Goal: Information Seeking & Learning: Learn about a topic

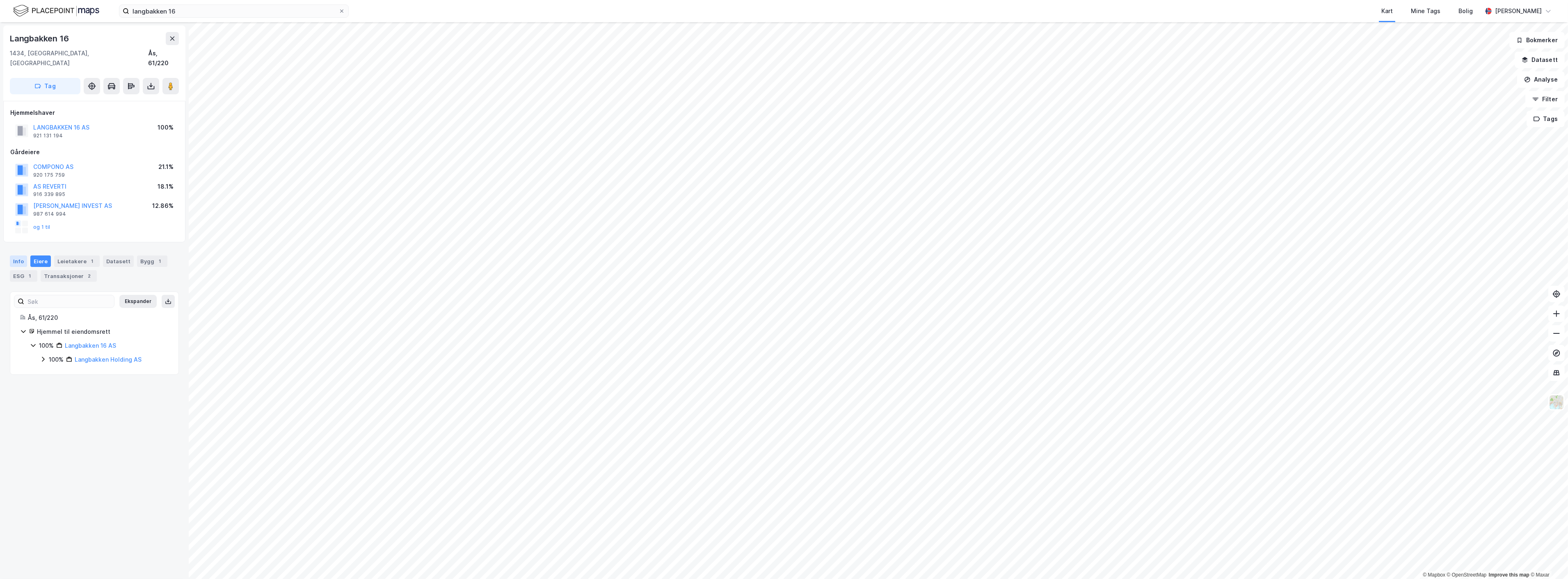
click at [19, 255] on div "Info" at bounding box center [18, 261] width 17 height 11
click at [62, 255] on div "Leietakere 1" at bounding box center [76, 261] width 46 height 11
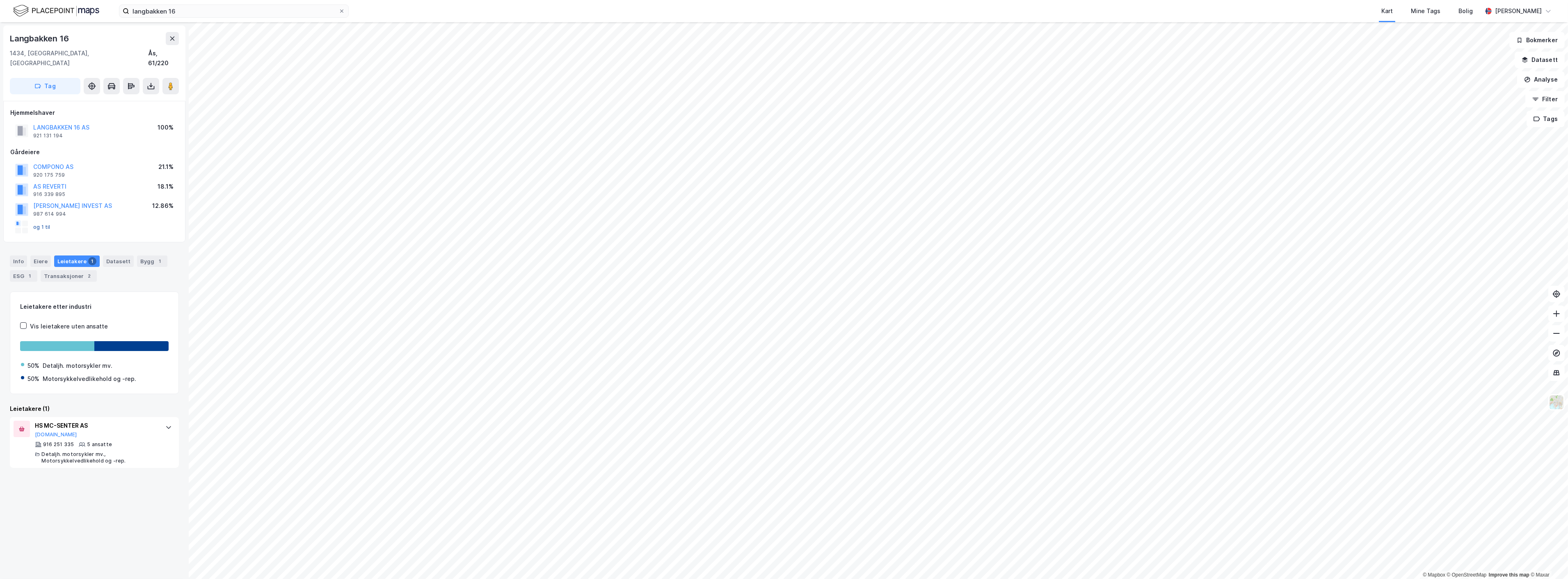
click at [0, 0] on button "og 1 til" at bounding box center [0, 0] width 0 height 0
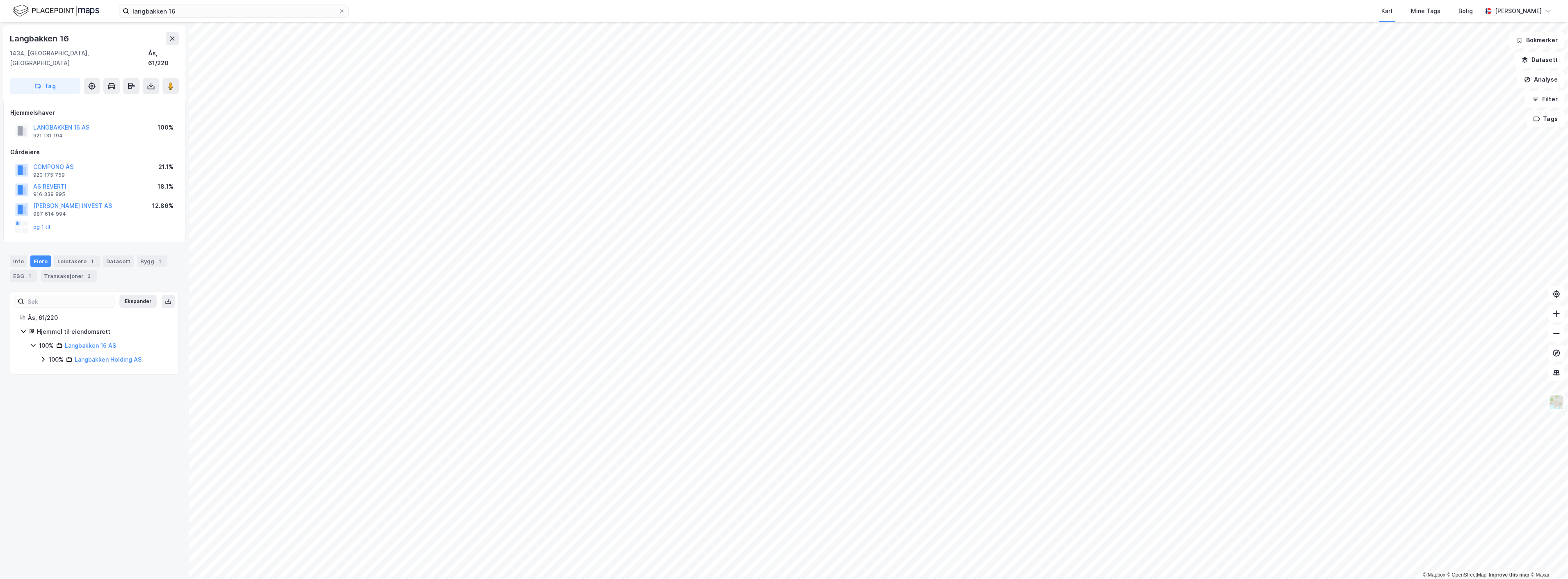
click at [42, 221] on div "og 1 til" at bounding box center [32, 228] width 35 height 13
